Goal: Information Seeking & Learning: Compare options

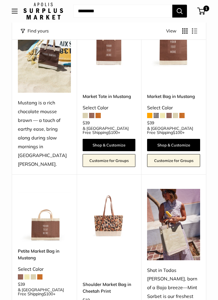
scroll to position [95, 0]
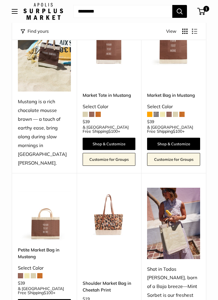
click at [108, 213] on img at bounding box center [109, 214] width 53 height 53
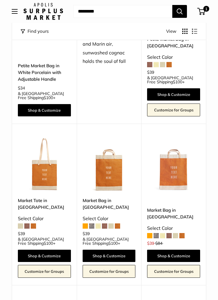
scroll to position [789, 0]
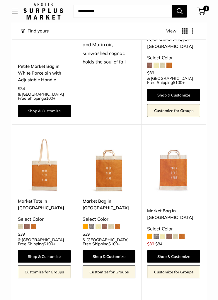
click at [154, 234] on span at bounding box center [155, 236] width 5 height 5
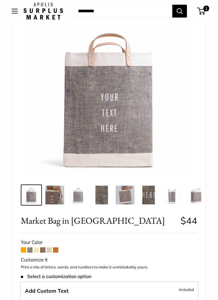
scroll to position [42, 0]
click at [58, 249] on span at bounding box center [55, 250] width 5 height 5
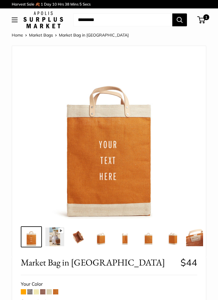
click at [39, 289] on span at bounding box center [36, 291] width 5 height 5
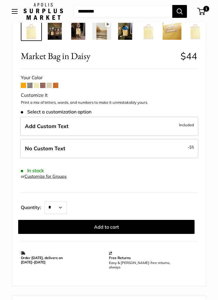
scroll to position [201, 0]
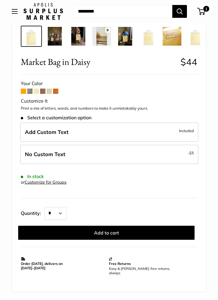
click at [50, 92] on span at bounding box center [49, 91] width 5 height 5
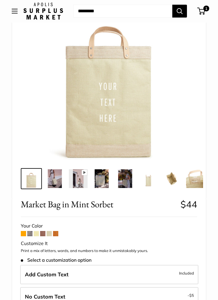
scroll to position [58, 0]
click at [38, 233] on span at bounding box center [36, 233] width 5 height 5
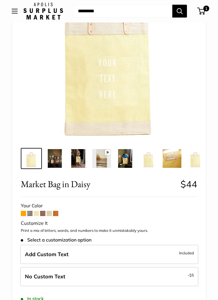
scroll to position [78, 0]
click at [58, 213] on span at bounding box center [55, 213] width 5 height 5
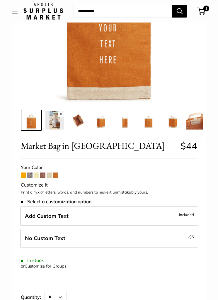
scroll to position [117, 0]
click at [50, 174] on span at bounding box center [49, 175] width 5 height 5
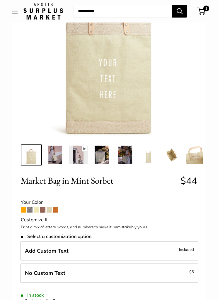
scroll to position [82, 0]
click at [25, 210] on span at bounding box center [23, 209] width 5 height 5
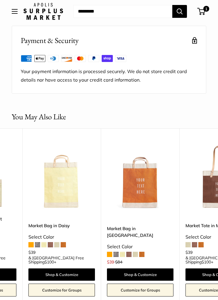
scroll to position [0, 301]
